Goal: Task Accomplishment & Management: Use online tool/utility

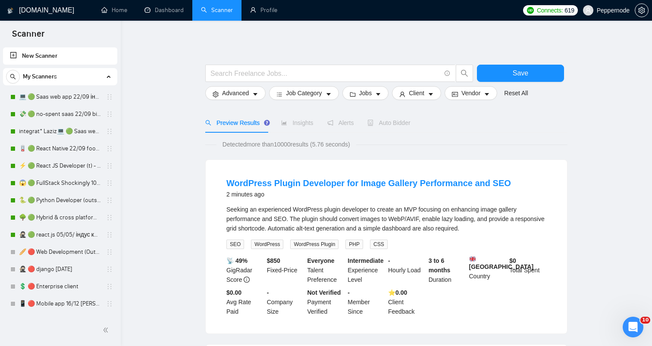
click at [56, 104] on link "💻 🟢 Saas web app 22/09 інший кінець" at bounding box center [60, 96] width 82 height 17
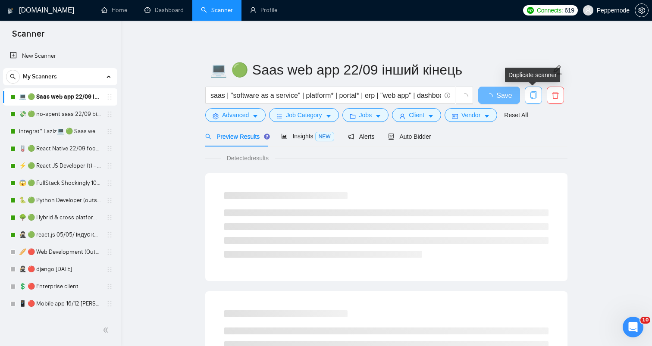
click at [528, 92] on span "copy" at bounding box center [533, 95] width 16 height 8
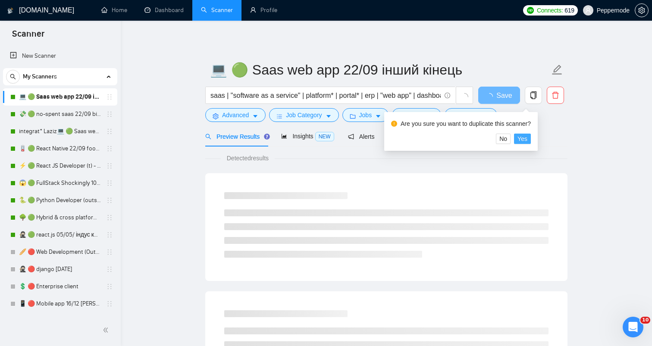
click at [525, 136] on span "Yes" at bounding box center [523, 138] width 10 height 9
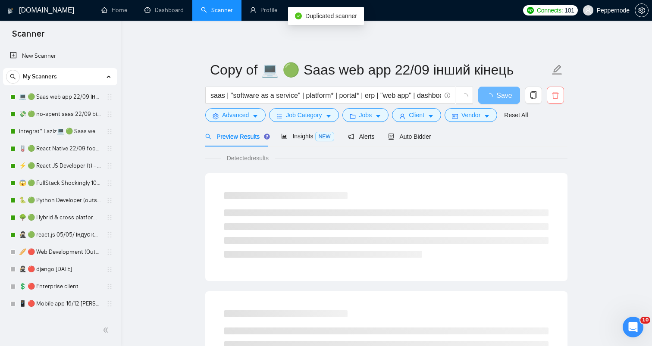
click at [555, 100] on button "button" at bounding box center [555, 95] width 17 height 17
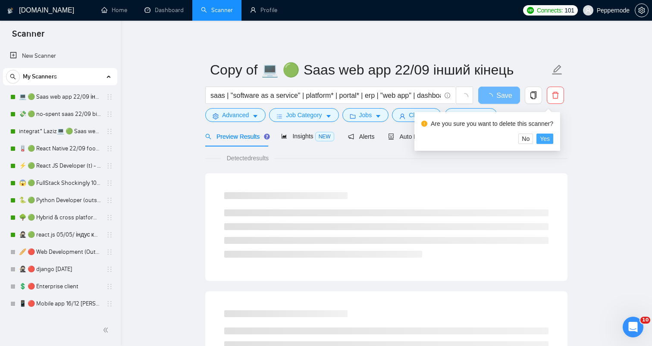
click at [548, 136] on span "Yes" at bounding box center [545, 138] width 10 height 9
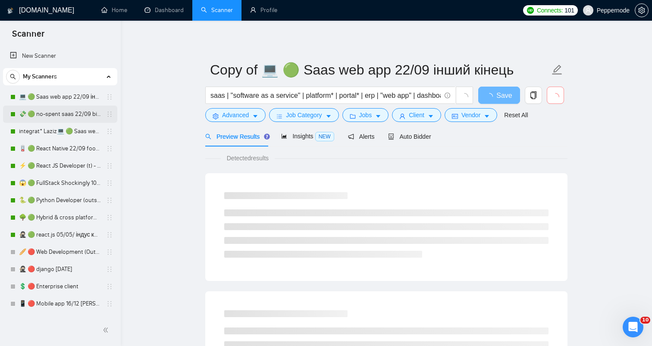
click at [38, 118] on link "💸 🟢 no-spent saas 22/09 bid for free" at bounding box center [60, 114] width 82 height 17
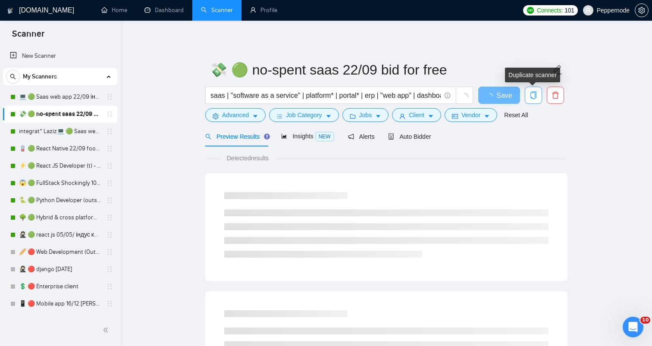
click at [537, 91] on button "button" at bounding box center [533, 95] width 17 height 17
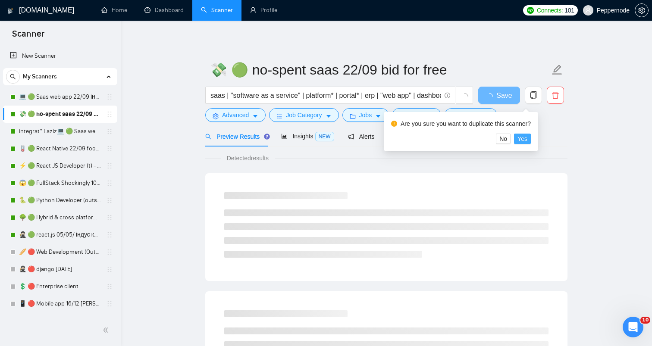
click at [526, 138] on span "Yes" at bounding box center [523, 138] width 10 height 9
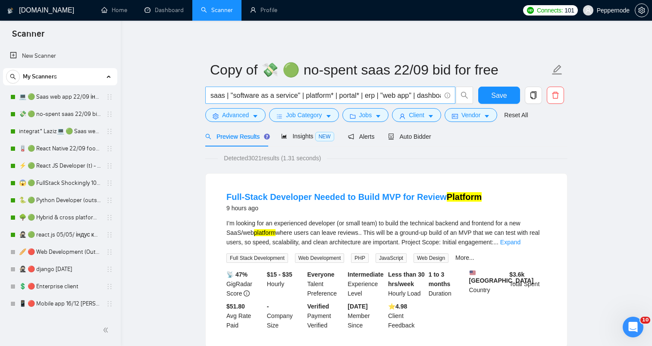
click at [349, 95] on input "saas | "software as a service" | platform* | portal* | erp | "web app" | dashbo…" at bounding box center [326, 95] width 230 height 11
paste input "Senior Backend Developer (Python, AWS/GCP, Microservices)"
type input "Senior Backend Developer (Python, AWS/GCP, Microservices)"
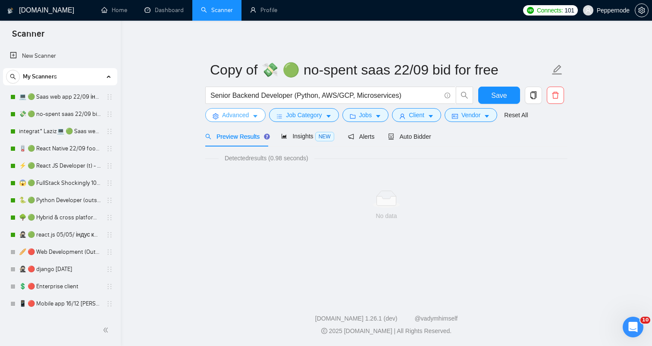
click at [245, 114] on span "Advanced" at bounding box center [235, 114] width 27 height 9
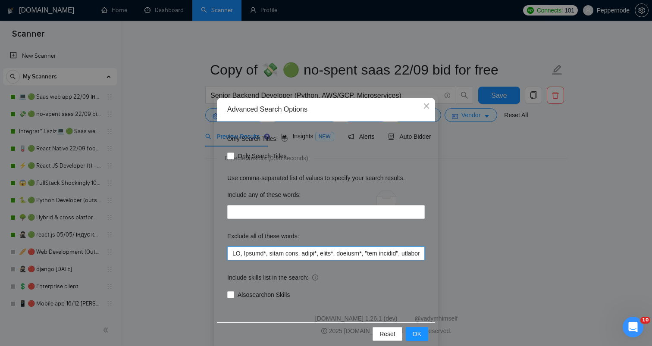
click at [299, 256] on input "text" at bounding box center [326, 254] width 198 height 14
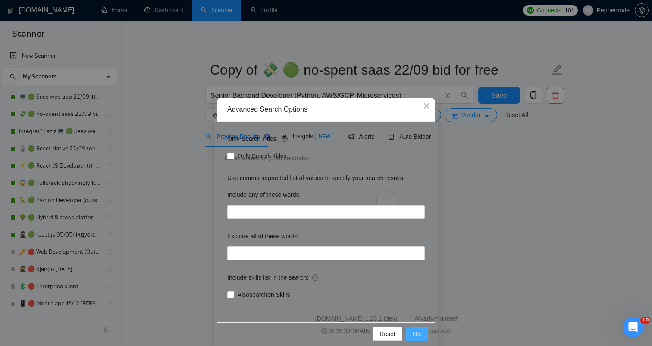
click at [415, 334] on span "OK" at bounding box center [417, 334] width 9 height 9
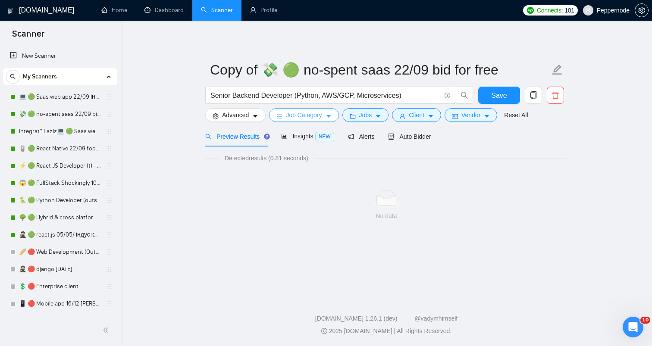
click at [321, 114] on span "Job Category" at bounding box center [304, 114] width 36 height 9
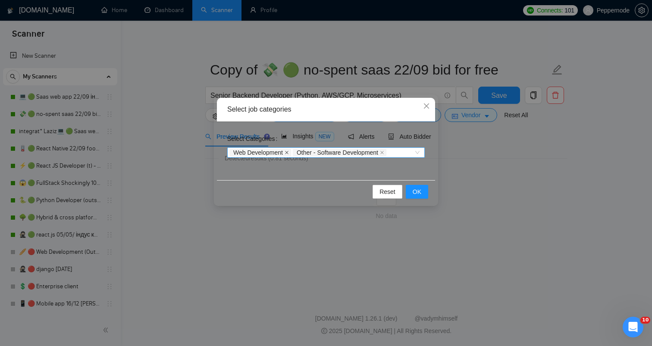
click at [287, 153] on icon "close" at bounding box center [287, 153] width 4 height 4
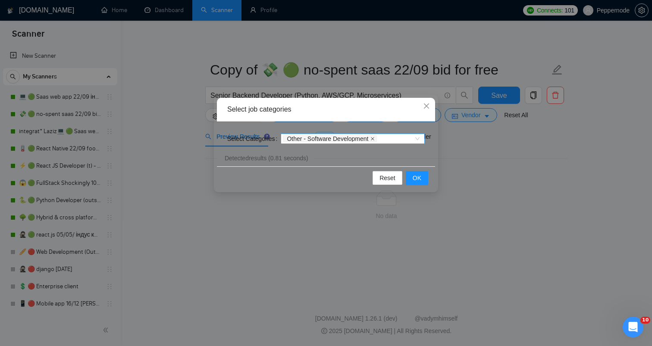
click at [374, 140] on icon "close" at bounding box center [372, 138] width 3 height 3
click at [415, 178] on span "OK" at bounding box center [417, 177] width 9 height 9
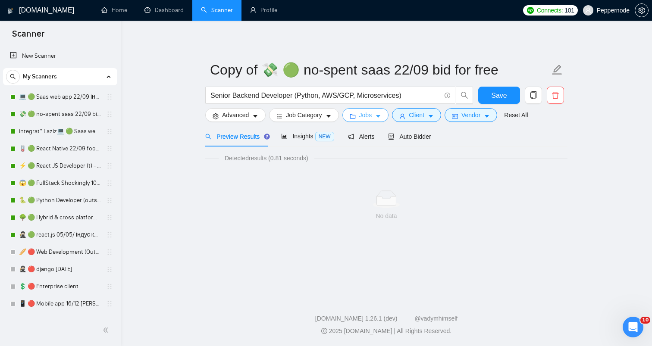
click at [367, 111] on span "Jobs" at bounding box center [365, 114] width 13 height 9
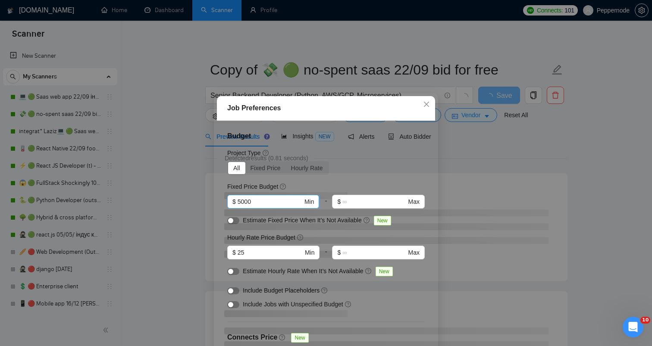
click at [277, 202] on input "5000" at bounding box center [270, 201] width 65 height 9
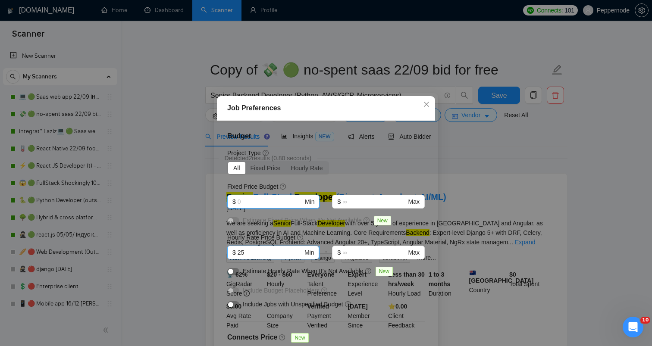
click at [269, 254] on input "25" at bounding box center [270, 252] width 65 height 9
click at [483, 211] on div "Job Preferences Budget Project Type All Fixed Price Hourly Rate Fixed Price Bud…" at bounding box center [326, 173] width 652 height 346
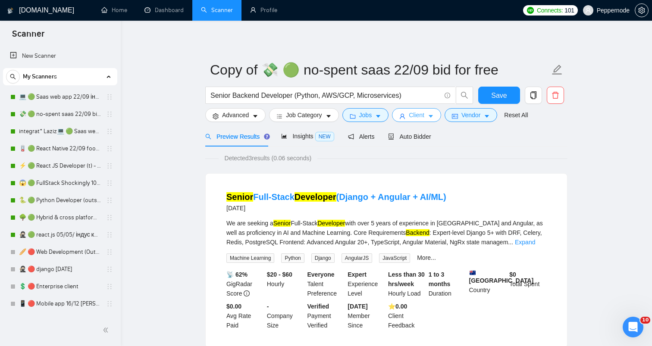
click at [429, 119] on button "Client" at bounding box center [416, 115] width 49 height 14
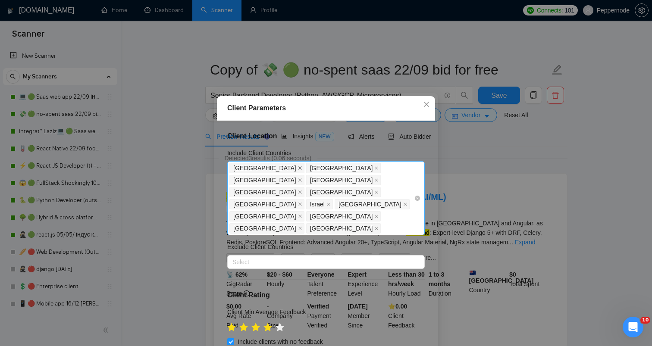
click at [298, 167] on icon "close" at bounding box center [300, 168] width 4 height 4
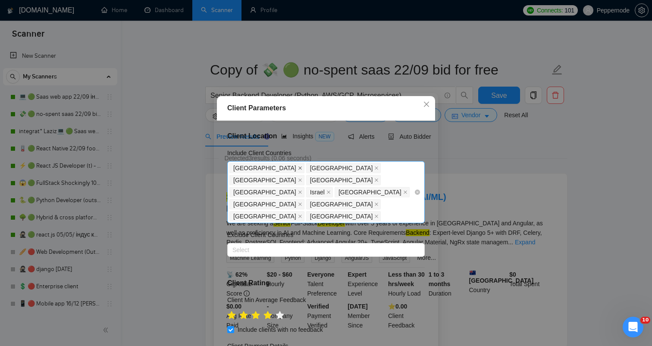
click at [299, 168] on icon "close" at bounding box center [300, 168] width 3 height 3
click at [298, 168] on icon "close" at bounding box center [300, 168] width 4 height 4
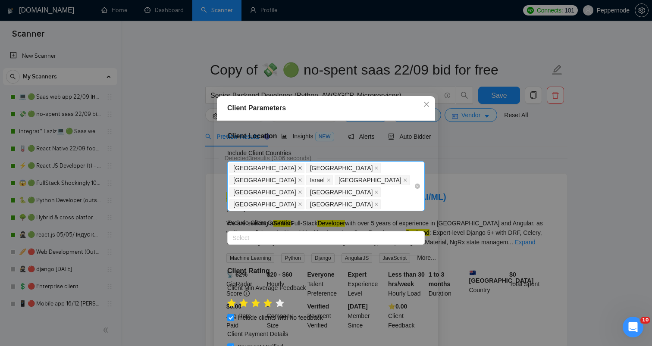
click at [299, 167] on icon "close" at bounding box center [300, 168] width 3 height 3
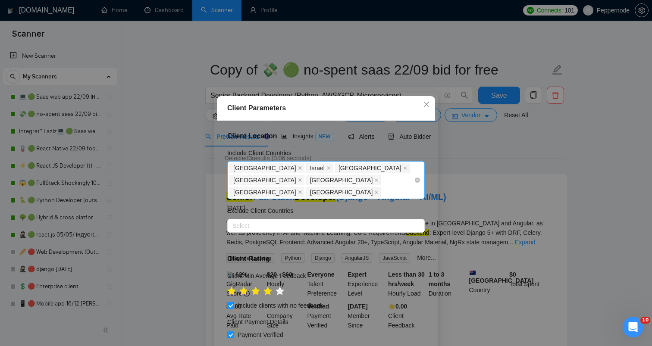
click at [298, 167] on icon "close" at bounding box center [300, 168] width 4 height 4
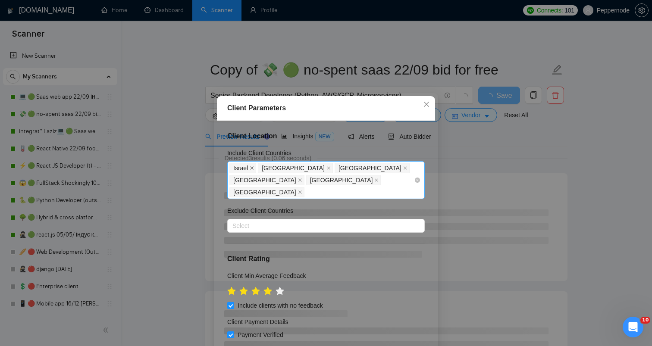
click at [254, 167] on icon "close" at bounding box center [252, 168] width 4 height 4
click at [298, 167] on icon "close" at bounding box center [300, 168] width 4 height 4
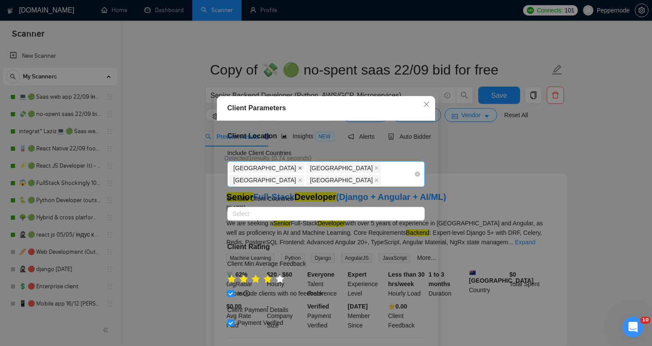
click at [299, 167] on icon "close" at bounding box center [300, 168] width 3 height 3
click at [266, 167] on span "[GEOGRAPHIC_DATA]" at bounding box center [266, 168] width 75 height 10
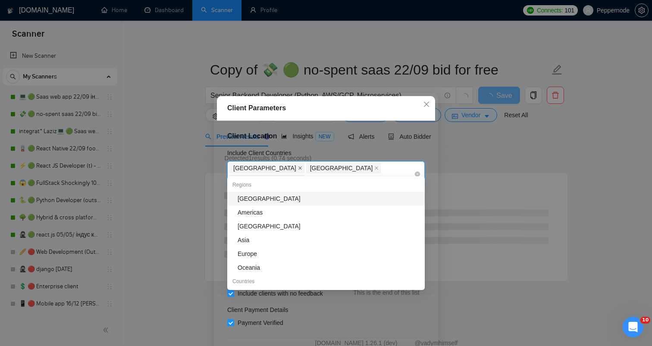
click at [298, 168] on icon "close" at bounding box center [300, 168] width 4 height 4
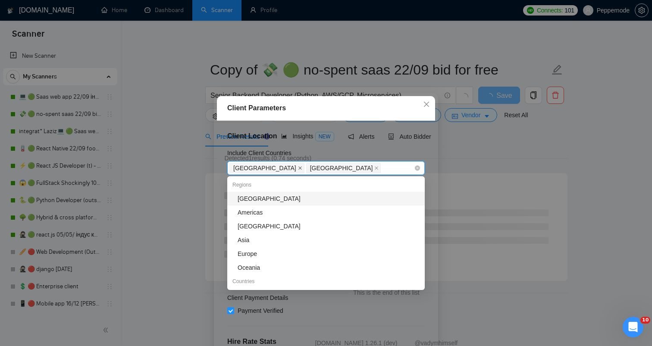
click at [299, 168] on icon "close" at bounding box center [300, 168] width 3 height 3
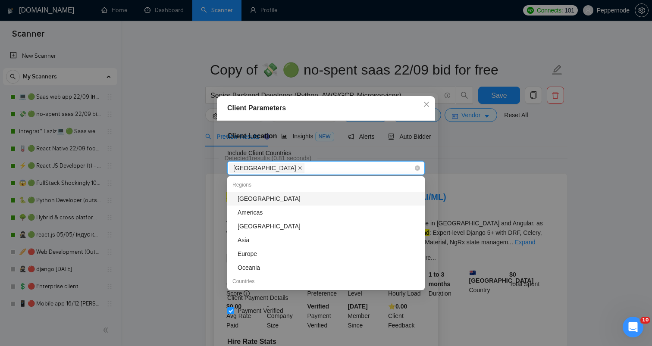
click at [298, 168] on icon "close" at bounding box center [300, 168] width 4 height 4
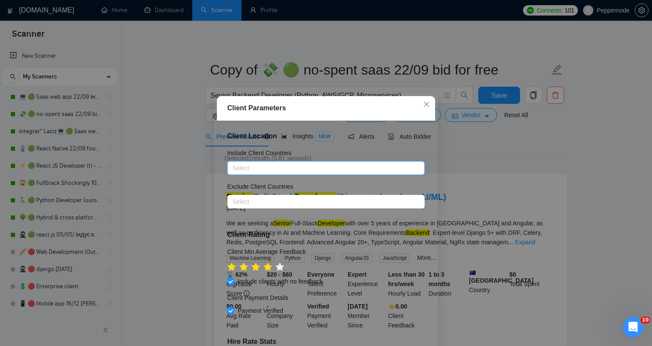
click at [530, 201] on div "Client Parameters Client Location Include Client Countries Select Exclude Clien…" at bounding box center [326, 173] width 652 height 346
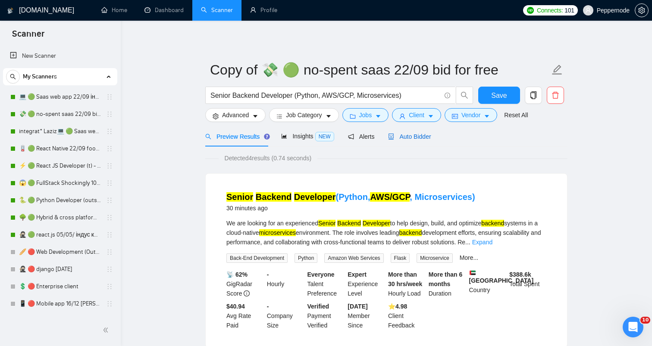
click at [415, 135] on span "Auto Bidder" at bounding box center [409, 136] width 43 height 7
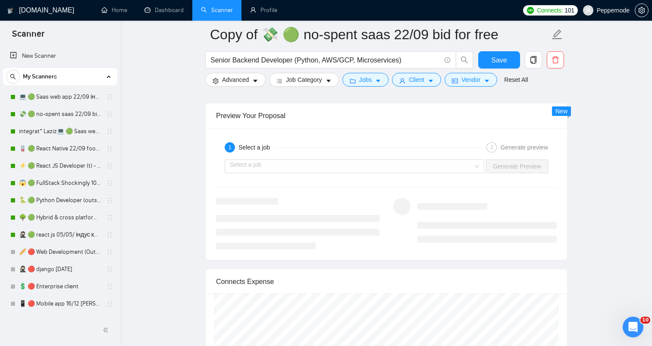
scroll to position [1650, 0]
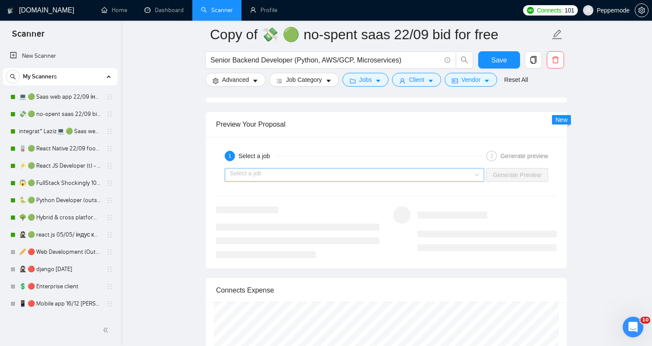
click at [394, 172] on input "search" at bounding box center [351, 175] width 243 height 13
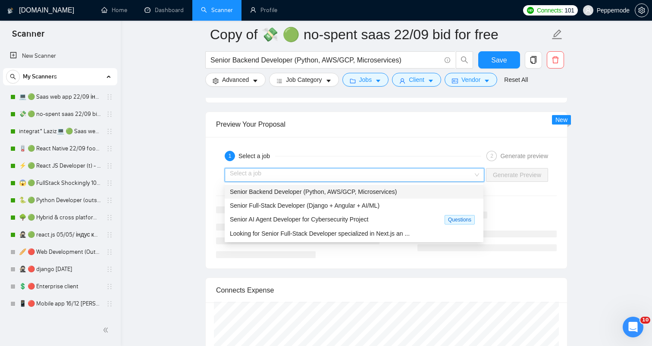
click at [383, 189] on span "Senior Backend Developer (Python, AWS/GCP, Microservices)" at bounding box center [313, 192] width 167 height 7
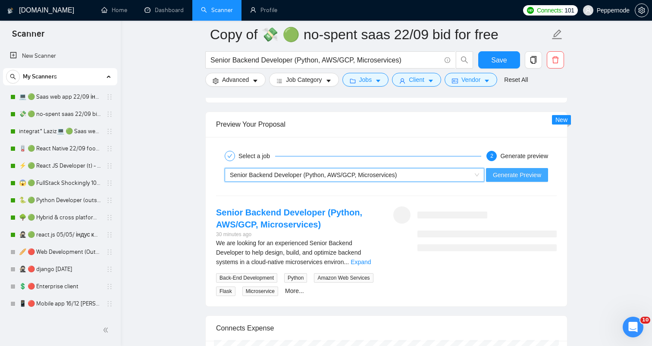
click at [514, 172] on span "Generate Preview" at bounding box center [517, 174] width 48 height 9
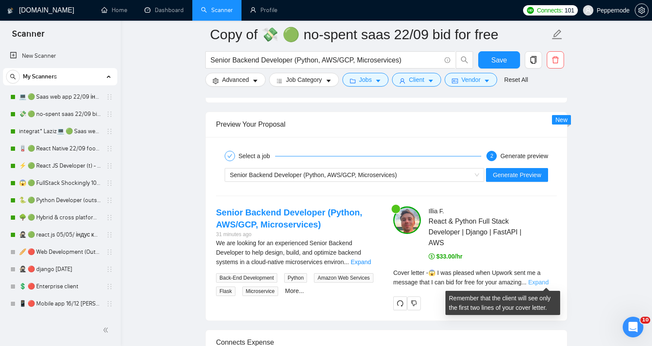
click at [544, 280] on link "Expand" at bounding box center [538, 282] width 20 height 7
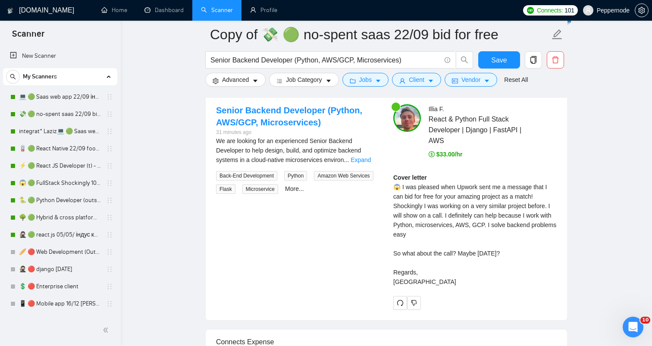
scroll to position [1761, 0]
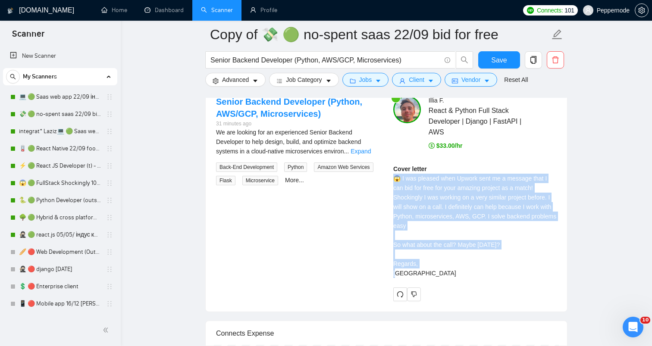
drag, startPoint x: 393, startPoint y: 179, endPoint x: 425, endPoint y: 262, distance: 88.5
click at [425, 261] on div "Cover letter 😱 I was pleased when Upwork sent me a message that I can bid for f…" at bounding box center [474, 221] width 163 height 114
copy div "😱 I was pleased when Upwork sent me a message that I can bid for free for your …"
